Goal: Information Seeking & Learning: Learn about a topic

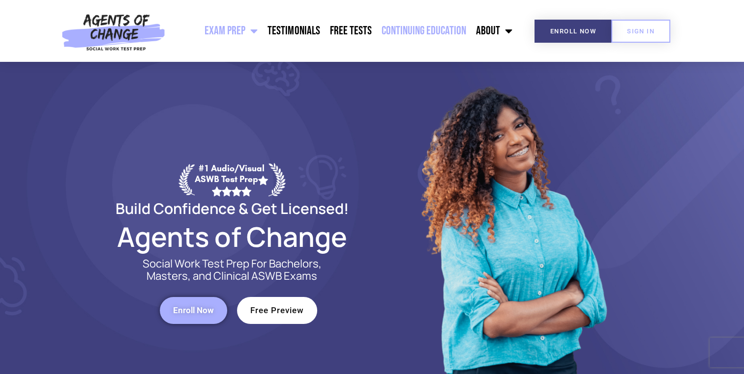
click at [415, 25] on link "Continuing Education" at bounding box center [423, 31] width 94 height 25
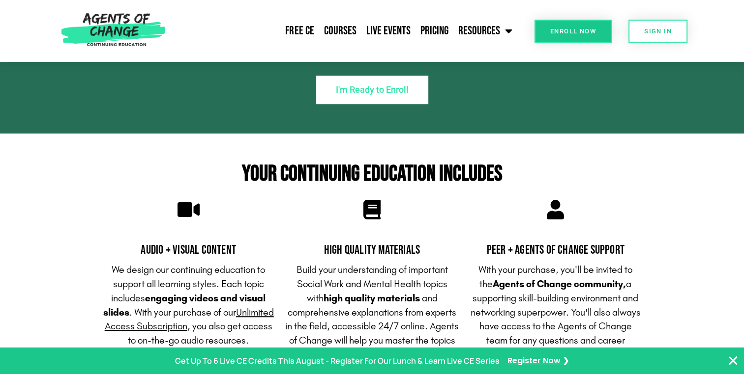
scroll to position [745, 0]
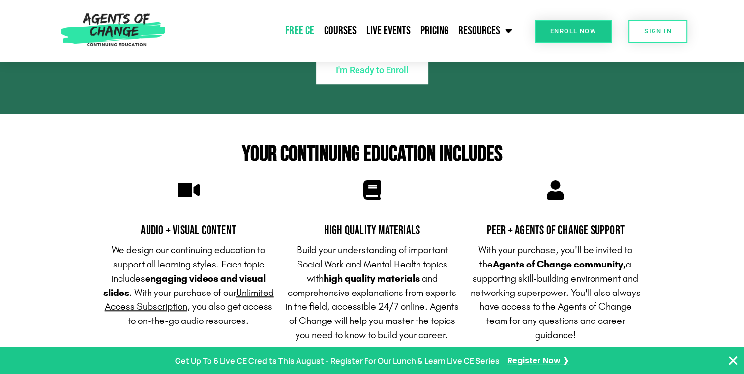
click at [313, 29] on link "Free CE" at bounding box center [299, 31] width 38 height 25
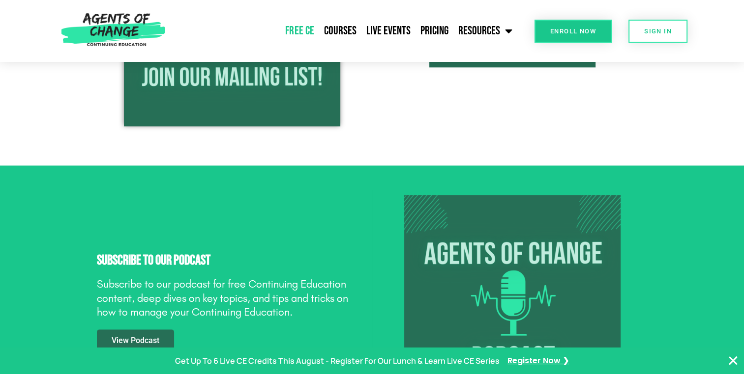
scroll to position [1315, 0]
